Goal: Task Accomplishment & Management: Complete application form

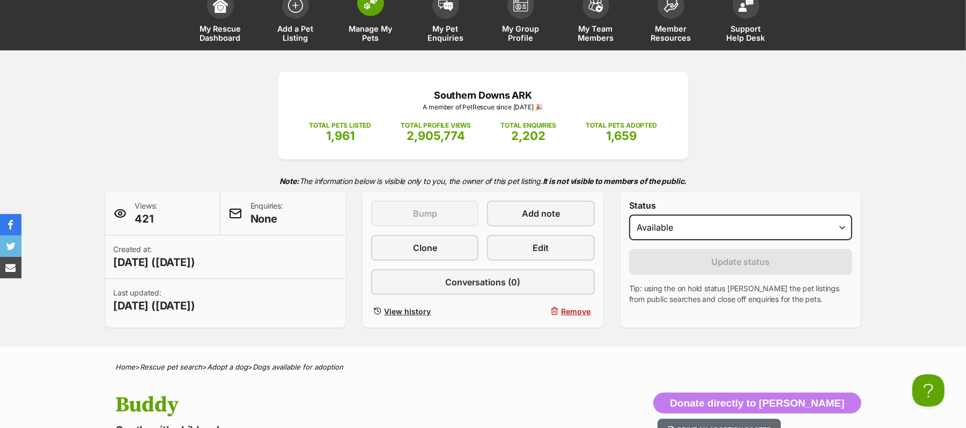
click at [365, 10] on img at bounding box center [370, 3] width 15 height 14
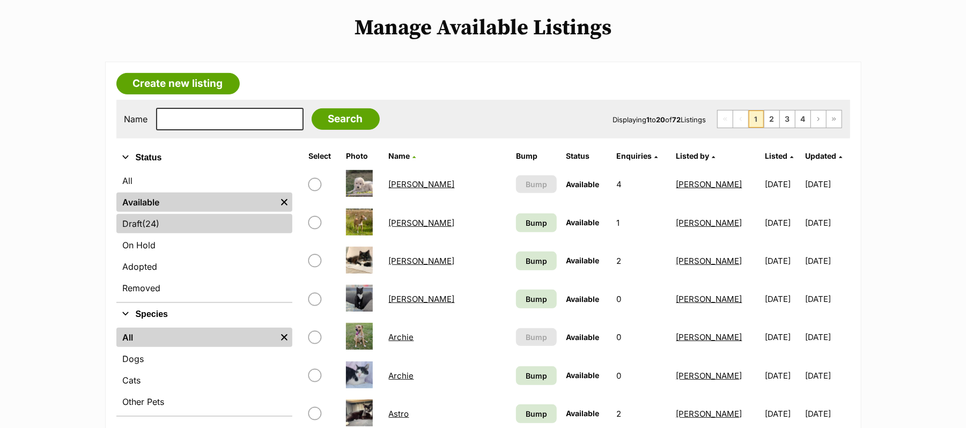
click at [138, 233] on link "Draft (24) Items" at bounding box center [204, 223] width 176 height 19
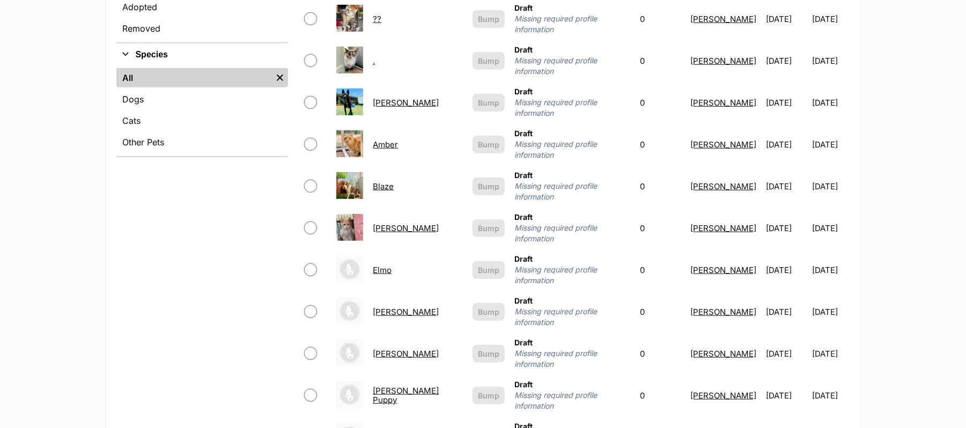
scroll to position [500, 0]
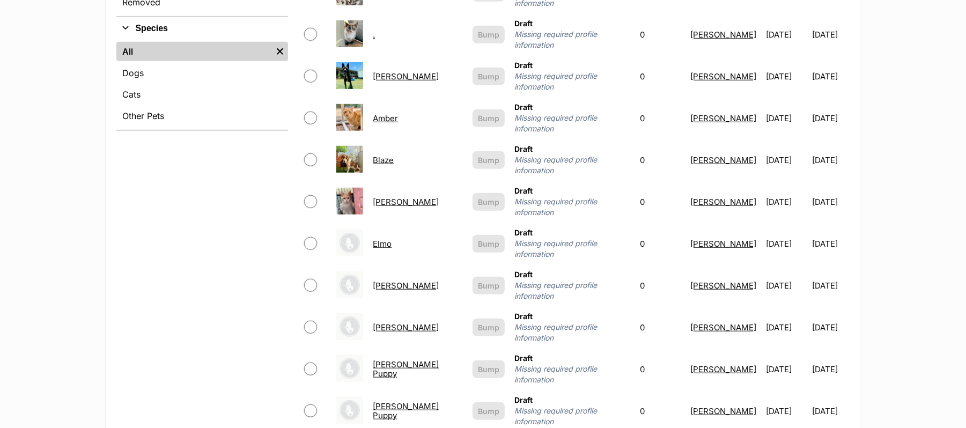
click at [373, 165] on link "Blaze" at bounding box center [383, 160] width 21 height 10
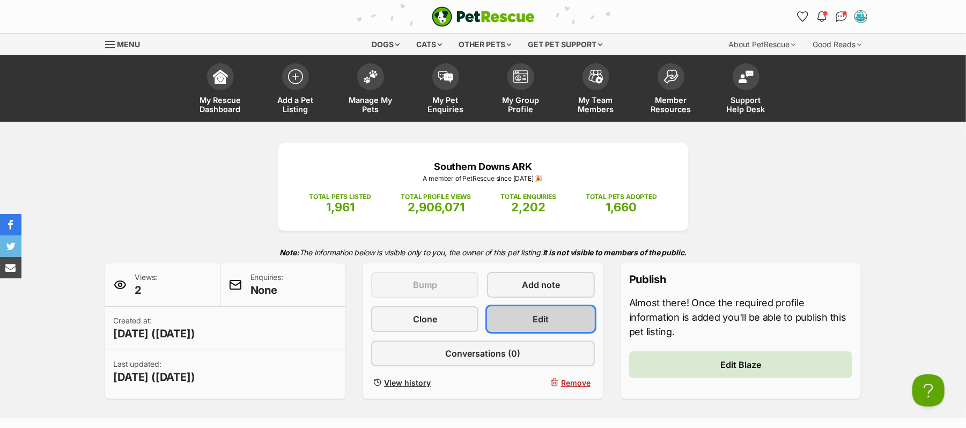
click at [543, 326] on span "Edit" at bounding box center [541, 319] width 16 height 13
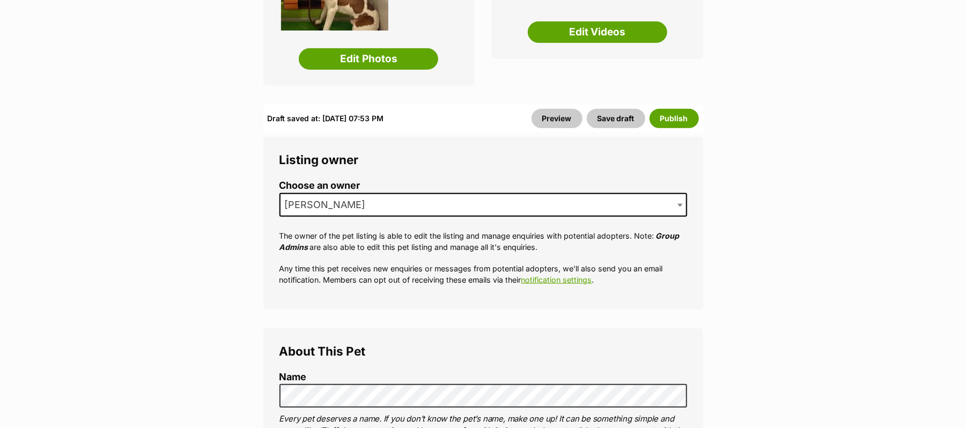
scroll to position [286, 0]
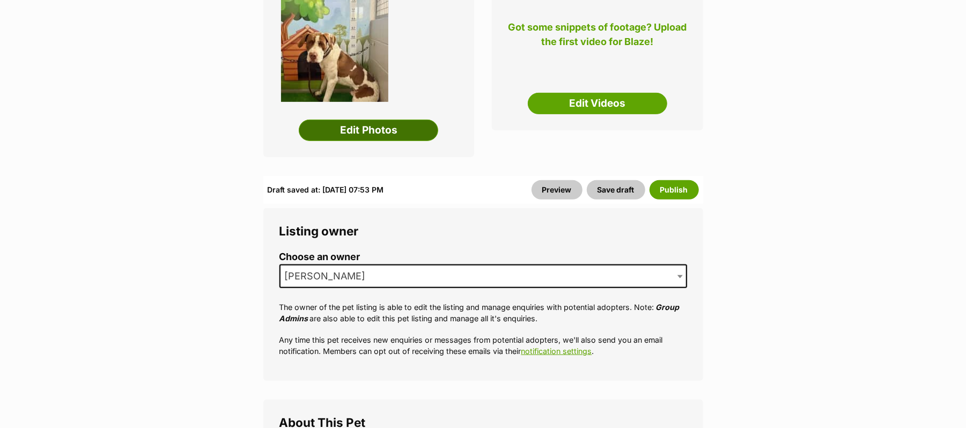
click at [369, 141] on link "Edit Photos" at bounding box center [368, 130] width 139 height 21
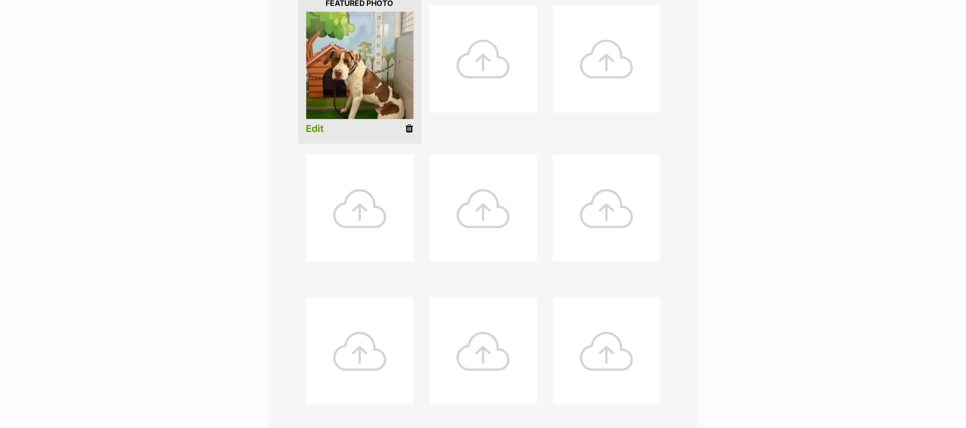
click at [309, 135] on link "Edit" at bounding box center [315, 128] width 18 height 11
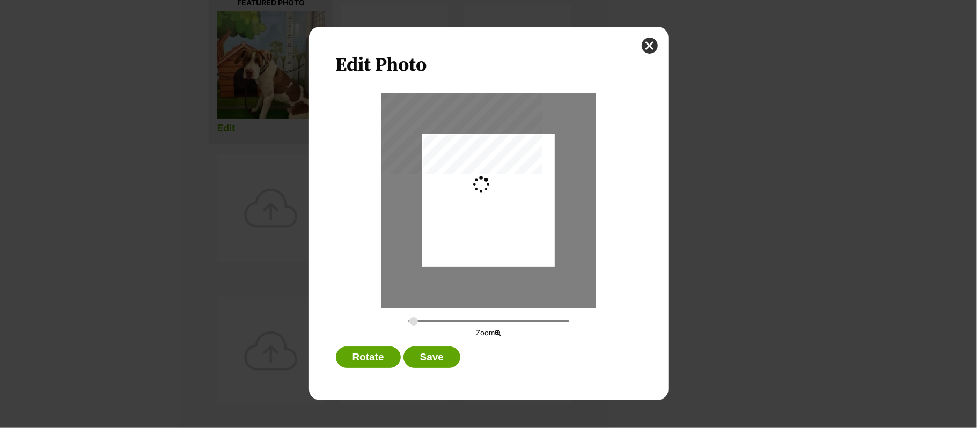
type input "0.2744"
drag, startPoint x: 522, startPoint y: 226, endPoint x: 526, endPoint y: 217, distance: 9.6
click at [526, 217] on div "Dialog Window - Close (Press escape to close)" at bounding box center [488, 192] width 132 height 175
click at [438, 358] on button "Save" at bounding box center [431, 356] width 57 height 21
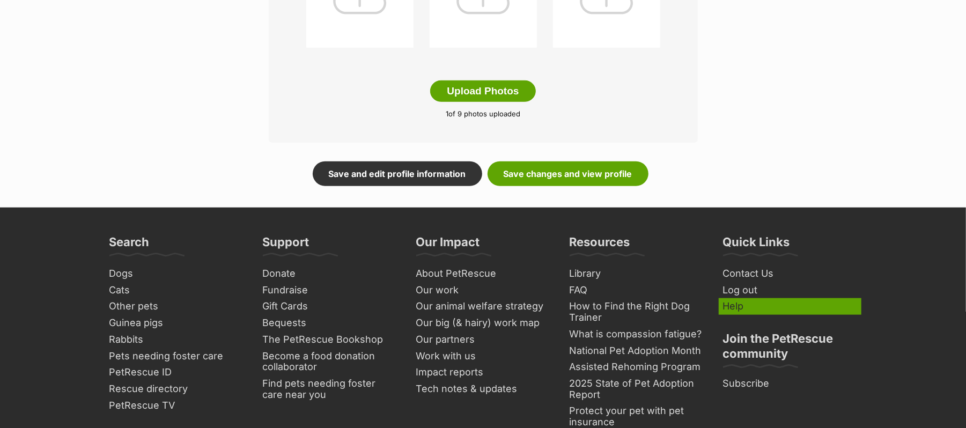
scroll to position [715, 0]
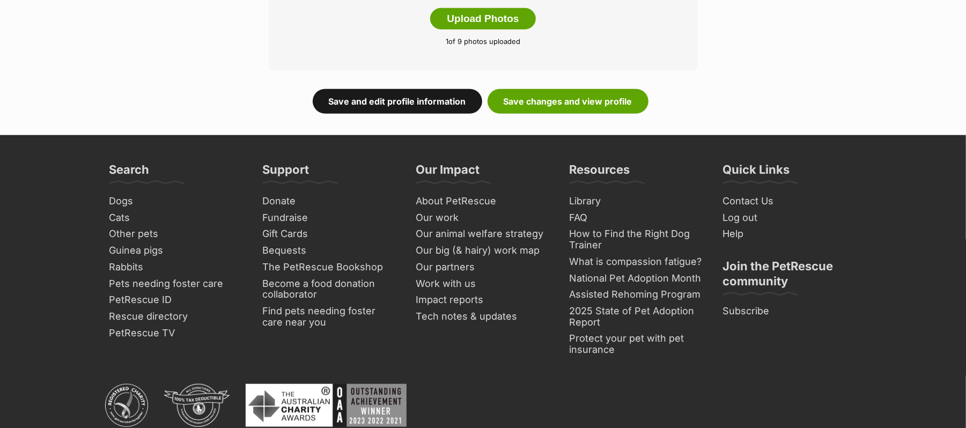
click at [406, 114] on link "Save and edit profile information" at bounding box center [397, 101] width 169 height 25
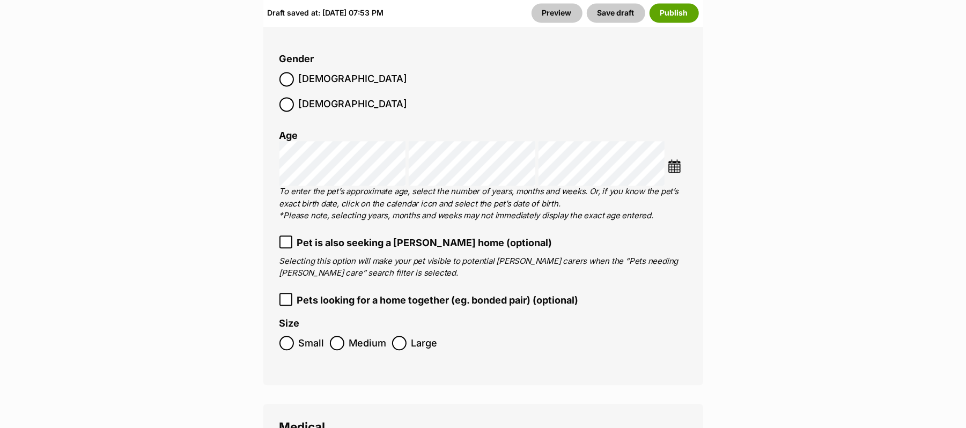
scroll to position [1931, 0]
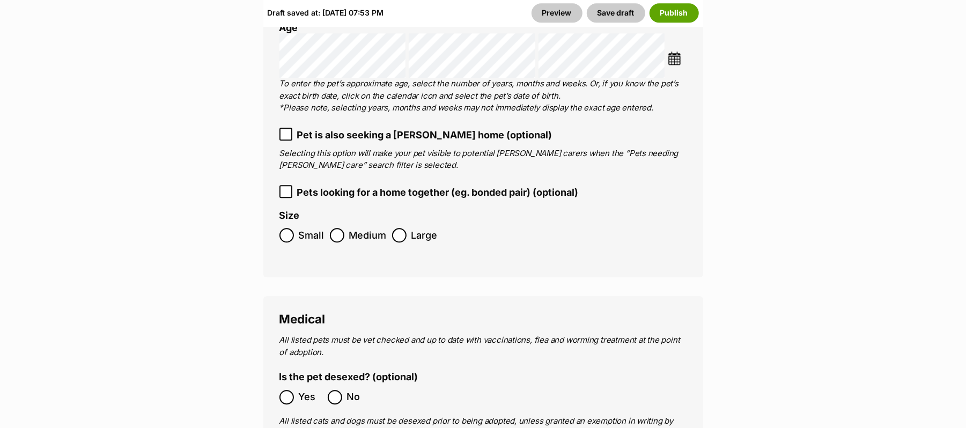
scroll to position [1859, 0]
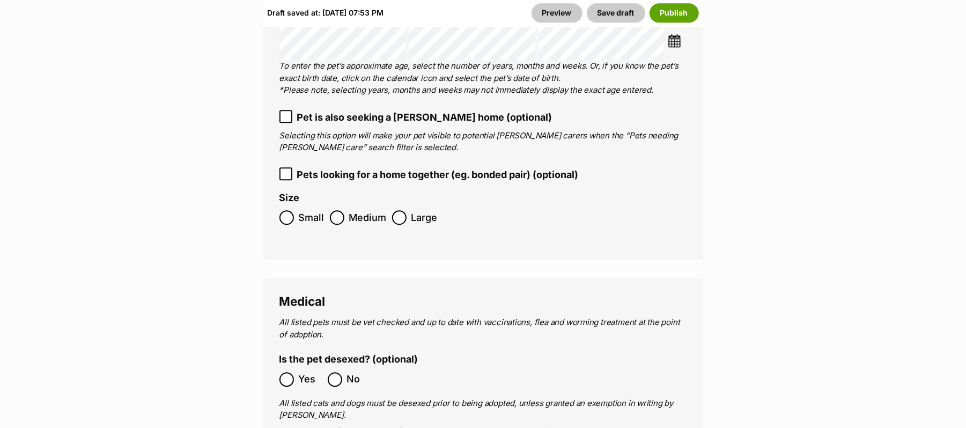
click at [675, 47] on img at bounding box center [674, 40] width 13 height 13
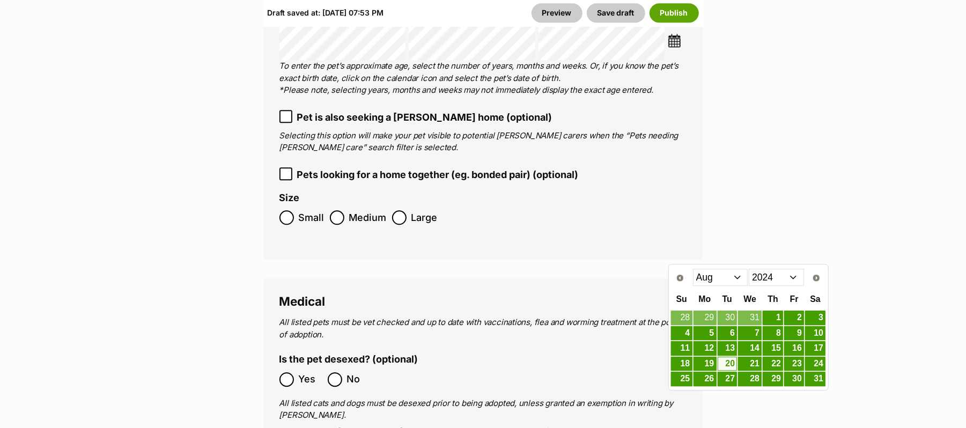
click at [794, 276] on select "2014 2015 2016 2017 2018 2019 2020 2021 2022 2023 2024 2025" at bounding box center [776, 277] width 55 height 17
drag, startPoint x: 726, startPoint y: 348, endPoint x: 762, endPoint y: 355, distance: 36.1
click at [727, 348] on link "15" at bounding box center [728, 348] width 20 height 13
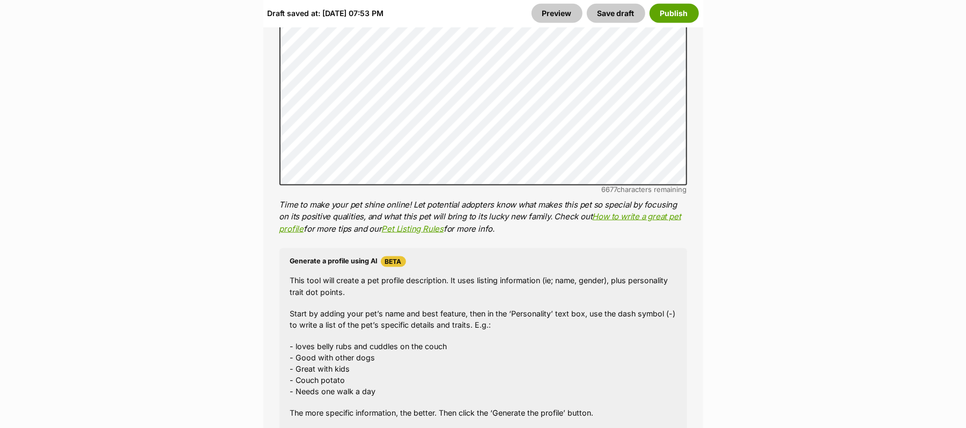
scroll to position [1001, 0]
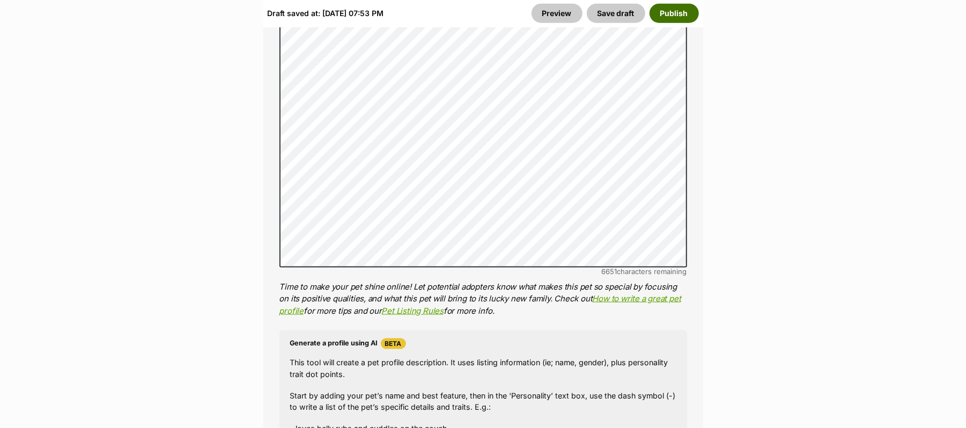
click at [653, 18] on button "Publish" at bounding box center [673, 13] width 49 height 19
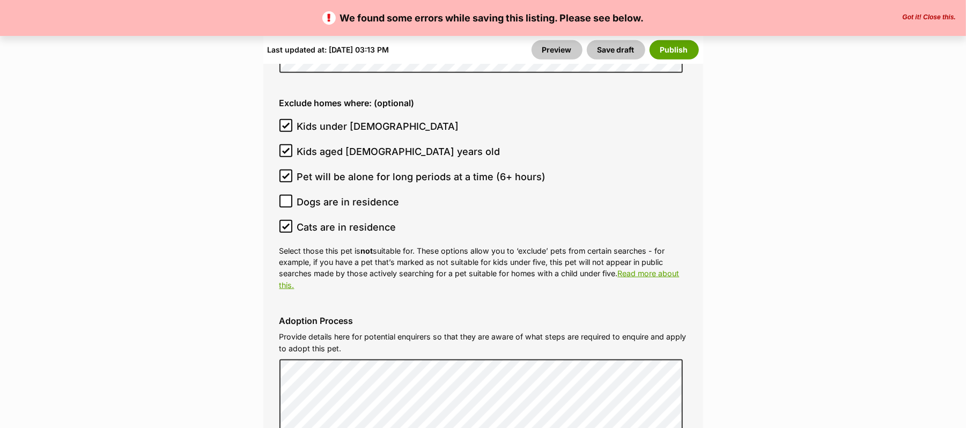
scroll to position [3289, 0]
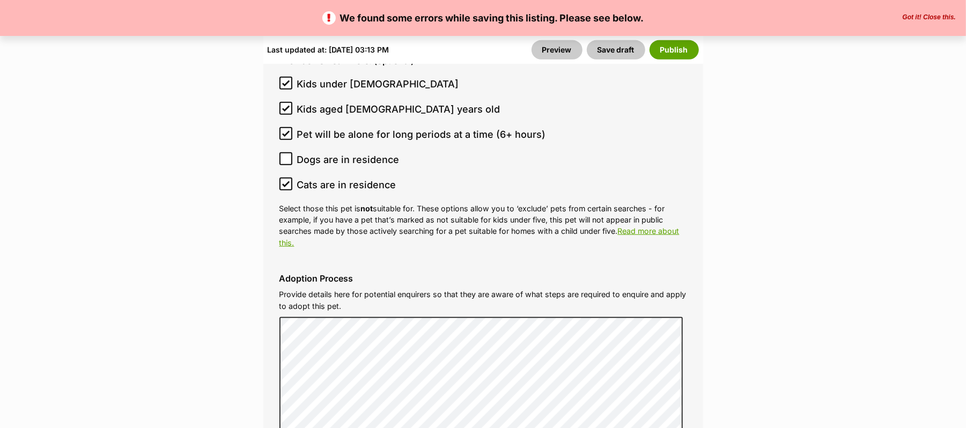
drag, startPoint x: 668, startPoint y: 52, endPoint x: 672, endPoint y: 68, distance: 16.3
click at [666, 46] on button "Publish" at bounding box center [673, 49] width 49 height 19
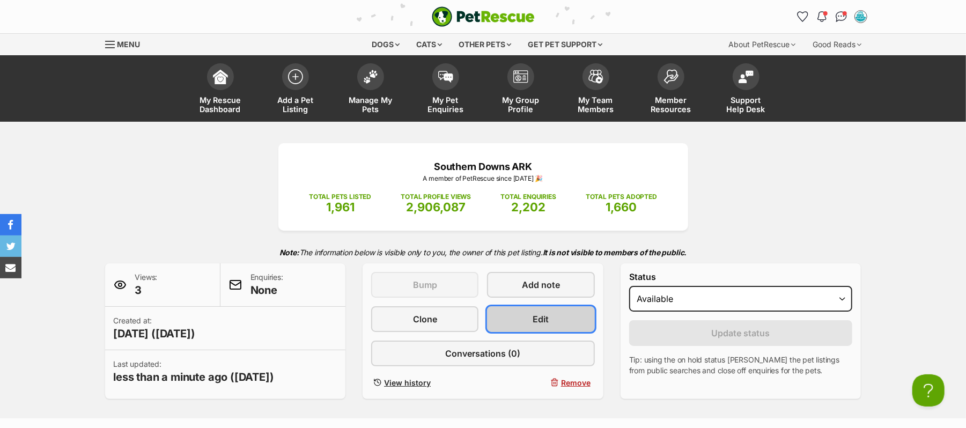
drag, startPoint x: 567, startPoint y: 352, endPoint x: 575, endPoint y: 354, distance: 8.7
click at [567, 332] on link "Edit" at bounding box center [540, 319] width 107 height 26
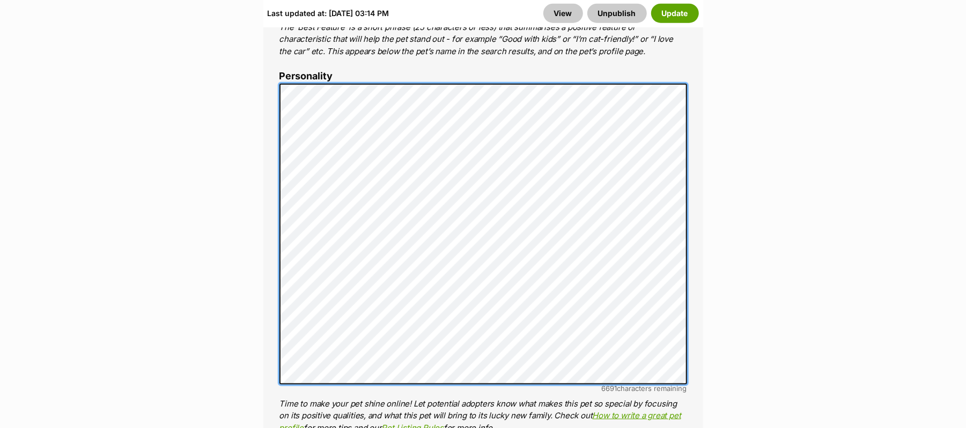
scroll to position [858, 0]
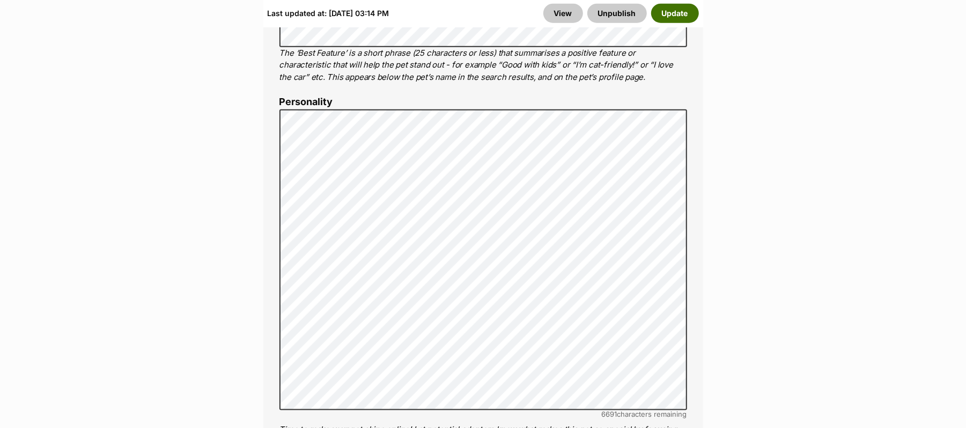
click at [667, 14] on button "Update" at bounding box center [675, 13] width 48 height 19
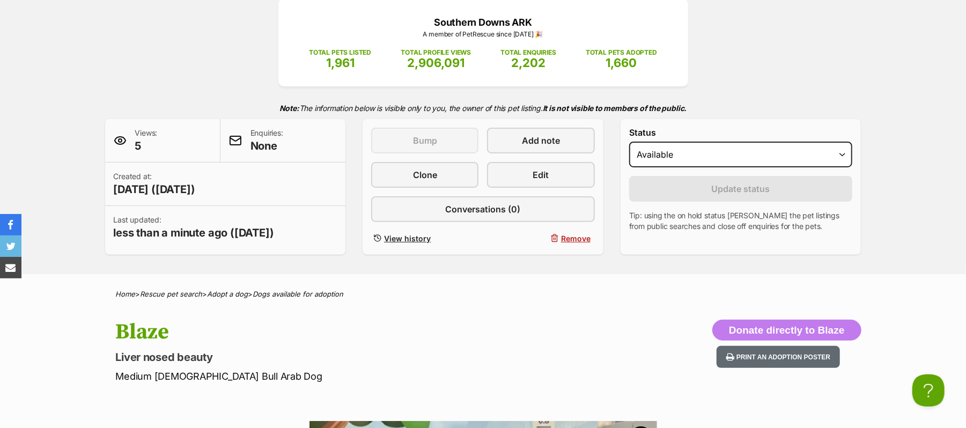
scroll to position [143, 0]
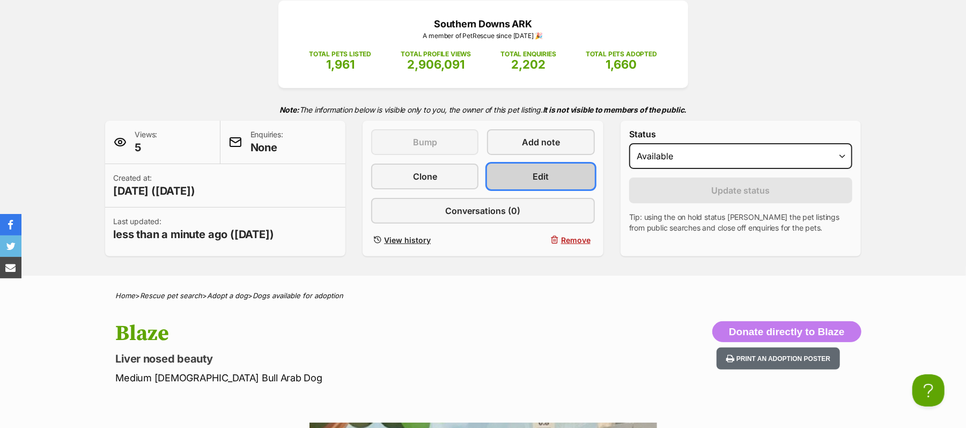
click at [555, 189] on link "Edit" at bounding box center [540, 177] width 107 height 26
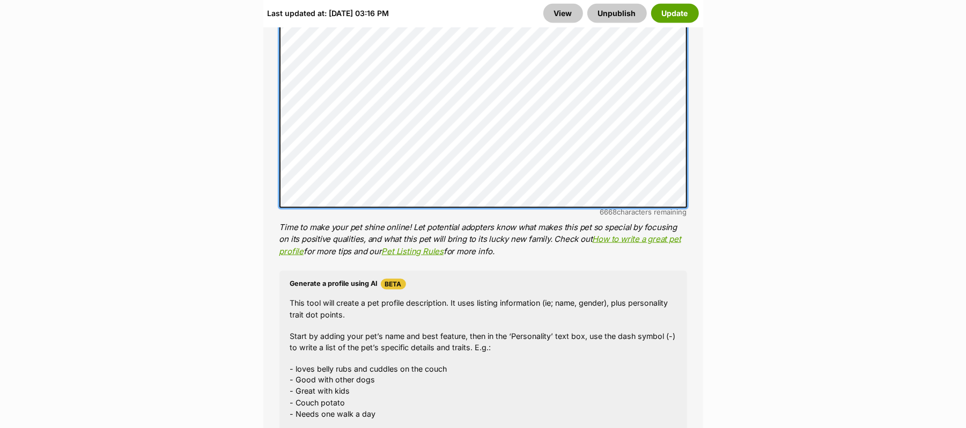
scroll to position [1073, 0]
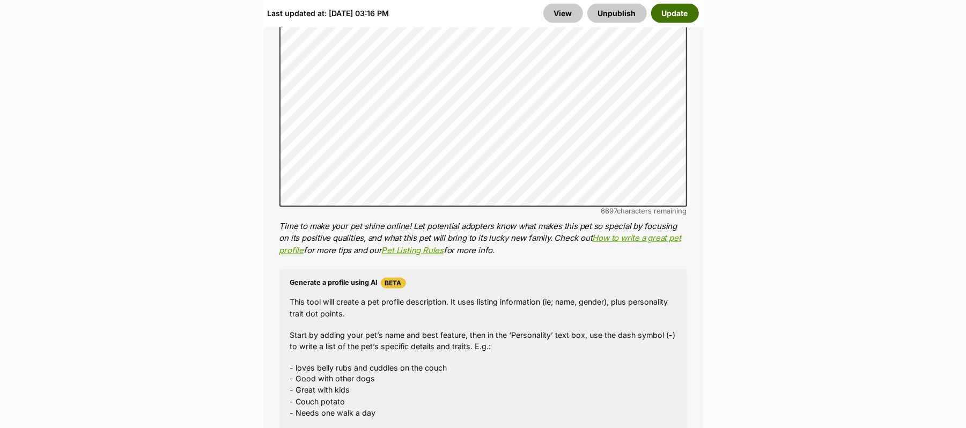
click at [661, 17] on button "Update" at bounding box center [675, 13] width 48 height 19
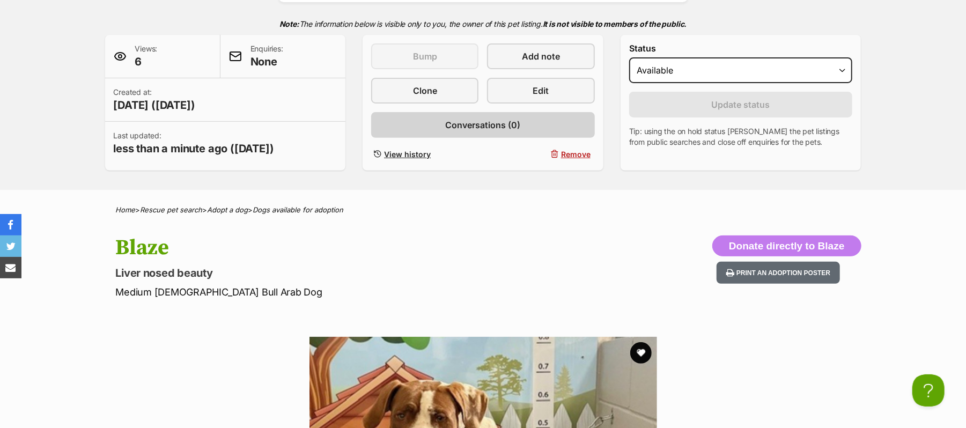
scroll to position [215, 0]
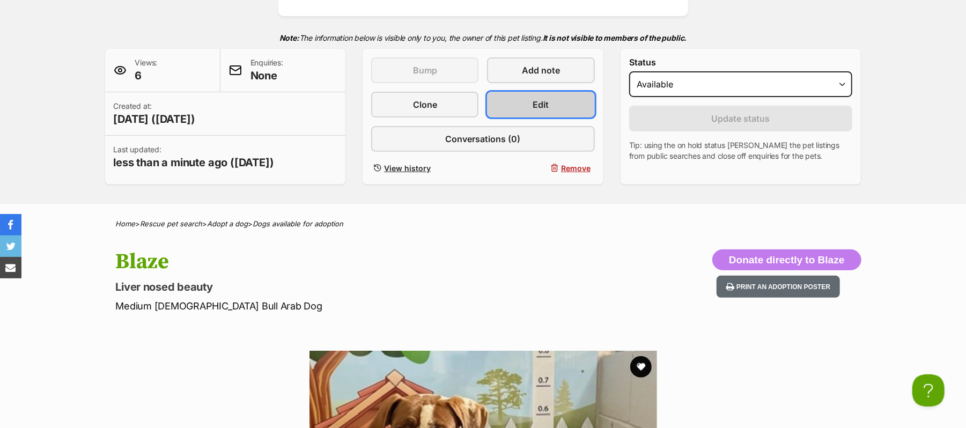
drag, startPoint x: 550, startPoint y: 128, endPoint x: 542, endPoint y: 155, distance: 28.7
click at [550, 117] on link "Edit" at bounding box center [540, 105] width 107 height 26
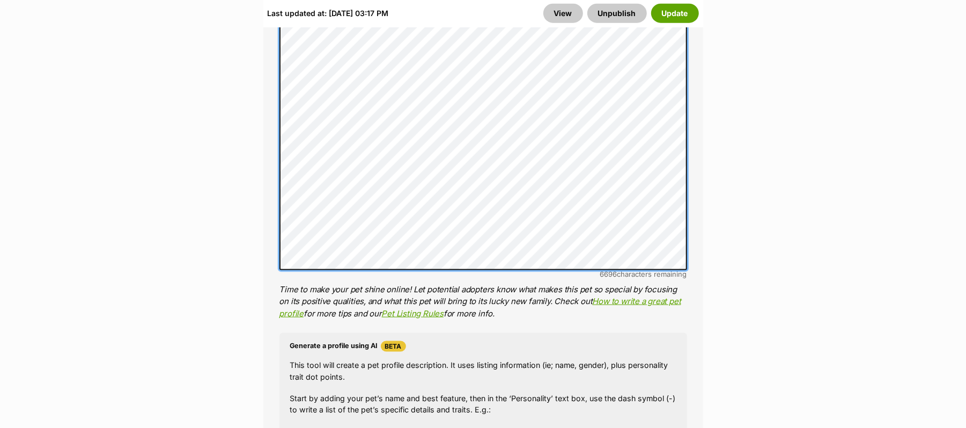
scroll to position [1073, 0]
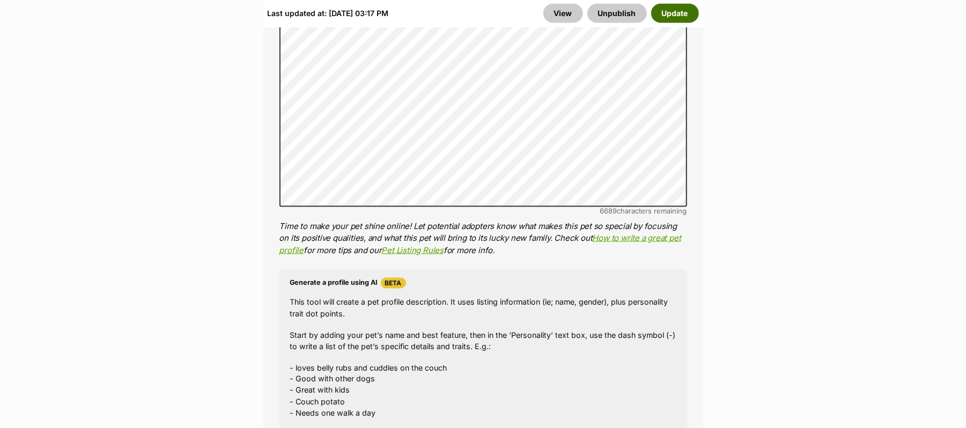
drag, startPoint x: 659, startPoint y: 11, endPoint x: 665, endPoint y: 15, distance: 7.0
click at [661, 8] on button "Update" at bounding box center [675, 13] width 48 height 19
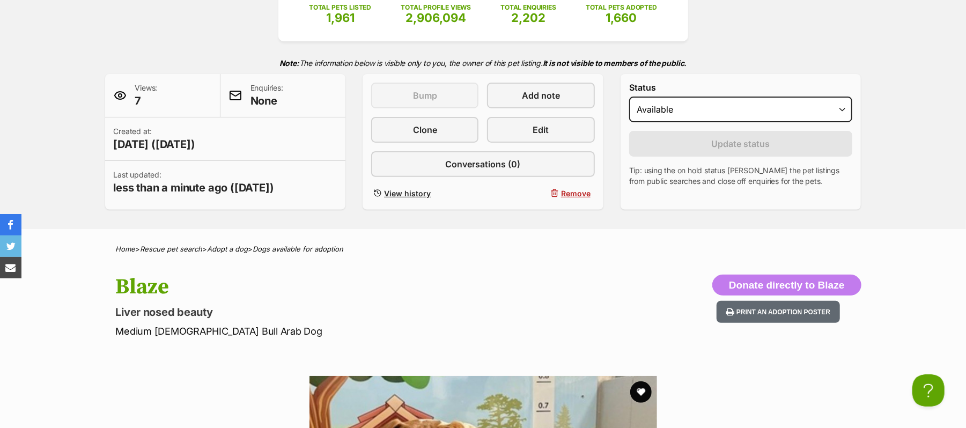
scroll to position [215, 0]
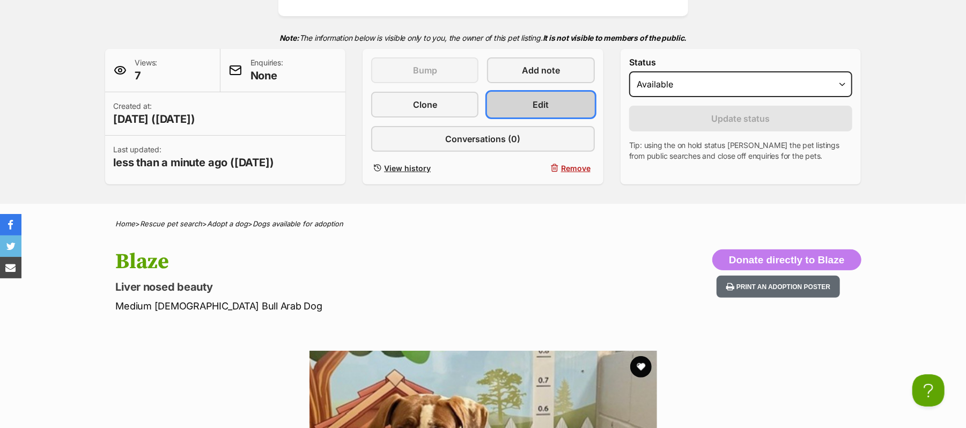
click at [520, 117] on link "Edit" at bounding box center [540, 105] width 107 height 26
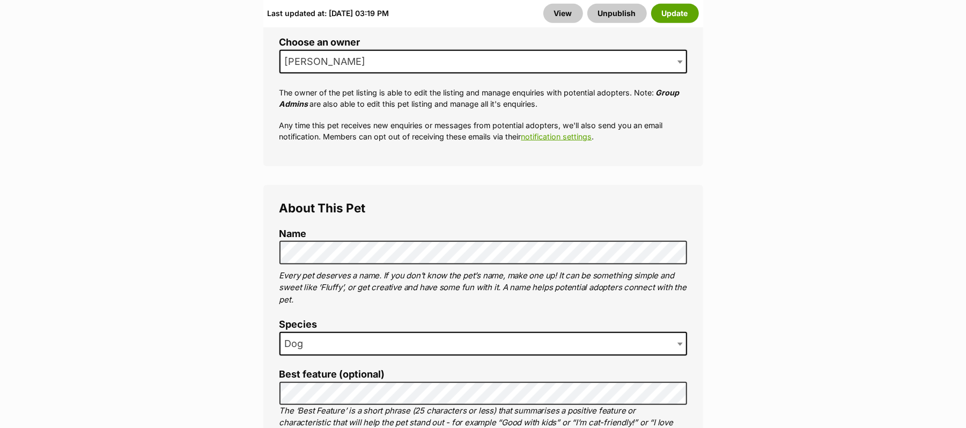
scroll to position [644, 0]
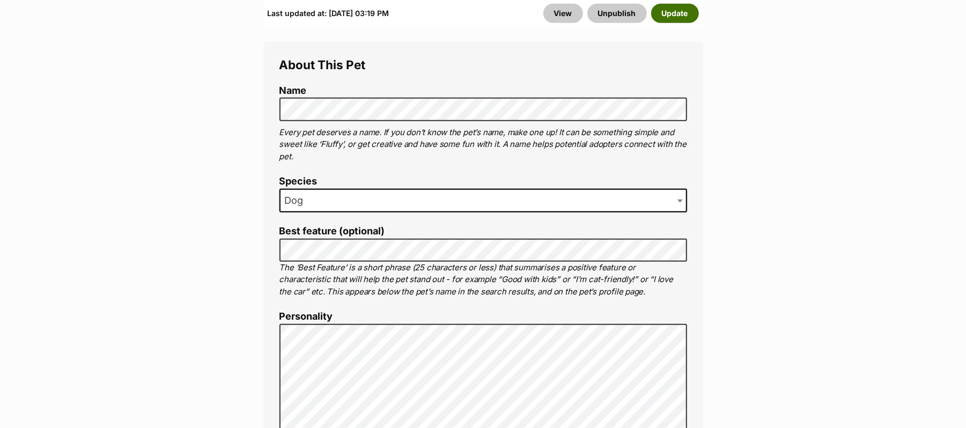
click at [680, 16] on button "Update" at bounding box center [675, 13] width 48 height 19
